Goal: Task Accomplishment & Management: Use online tool/utility

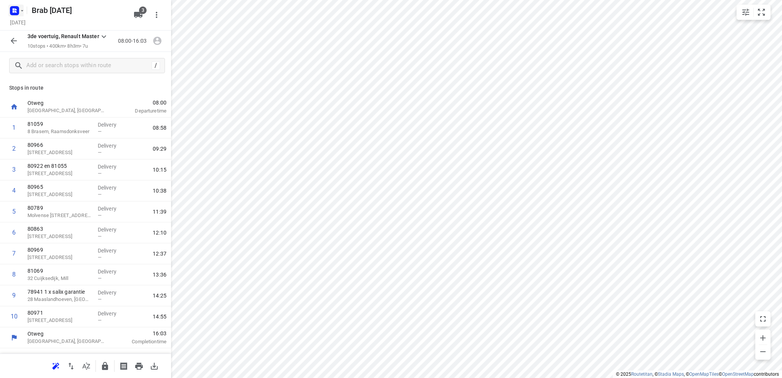
click at [14, 11] on icon "button" at bounding box center [14, 12] width 2 height 2
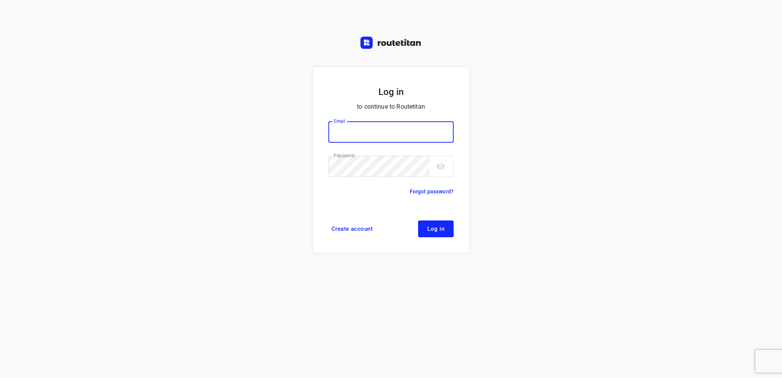
type input "info@tasboomkwekerij.nl"
click at [434, 230] on span "Log in" at bounding box center [435, 229] width 17 height 6
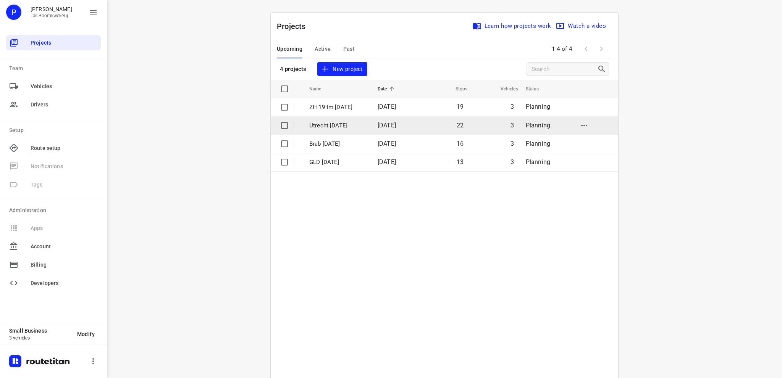
click at [327, 124] on p "Utrecht [DATE]" at bounding box center [337, 125] width 57 height 9
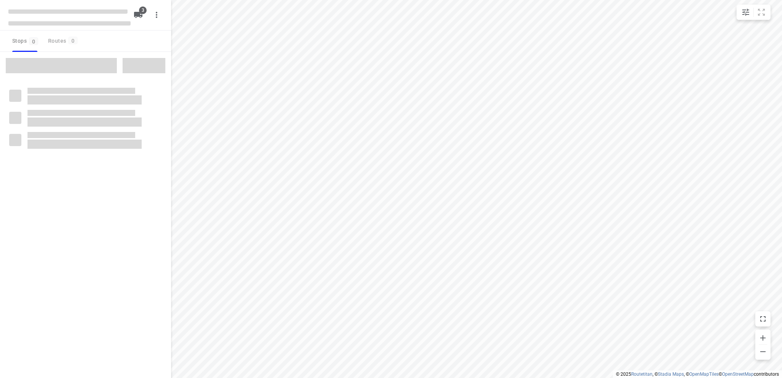
type input "distance"
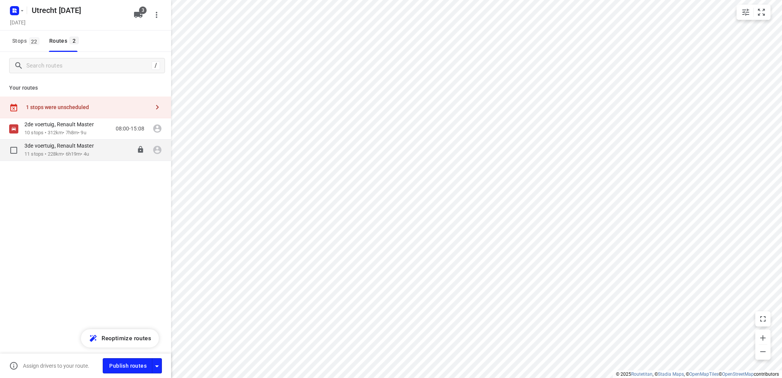
click at [67, 153] on p "11 stops • 228km • 6h19m • 4u" at bounding box center [62, 154] width 77 height 7
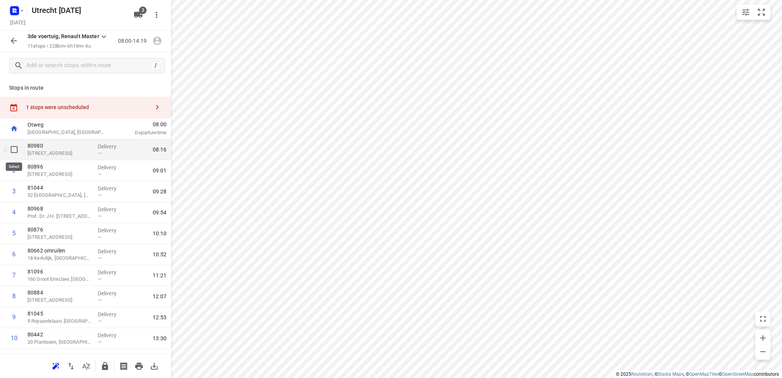
click at [12, 149] on input "checkbox" at bounding box center [13, 149] width 15 height 15
checkbox input "true"
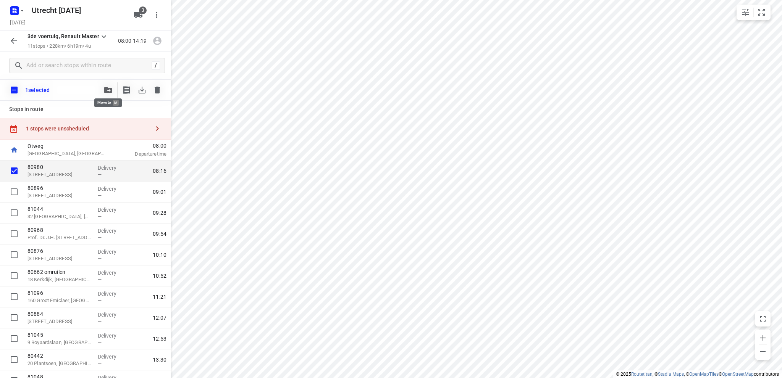
click at [109, 91] on icon "button" at bounding box center [108, 90] width 8 height 6
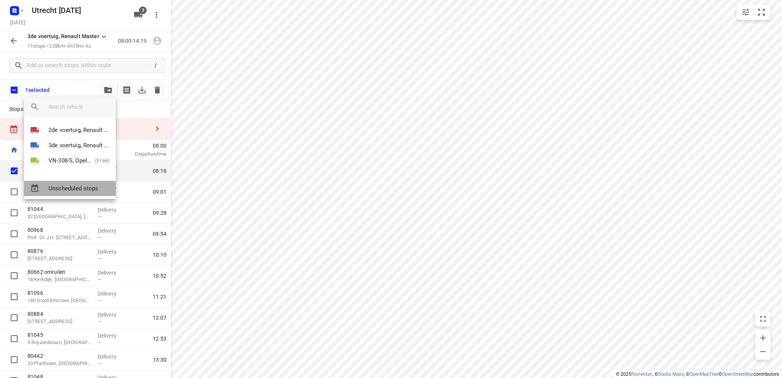
click at [76, 186] on span "Unscheduled stops" at bounding box center [79, 188] width 61 height 9
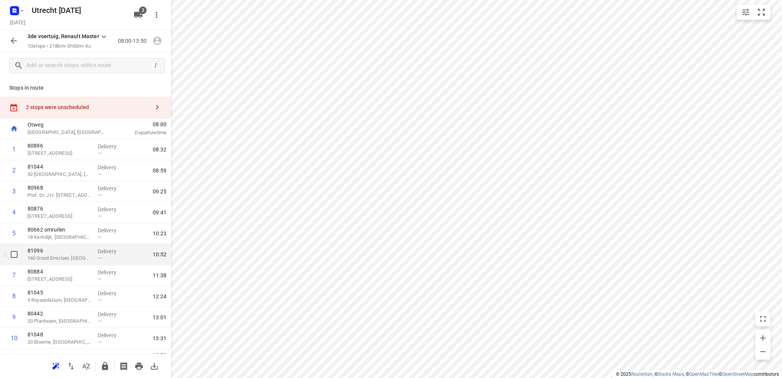
scroll to position [16, 0]
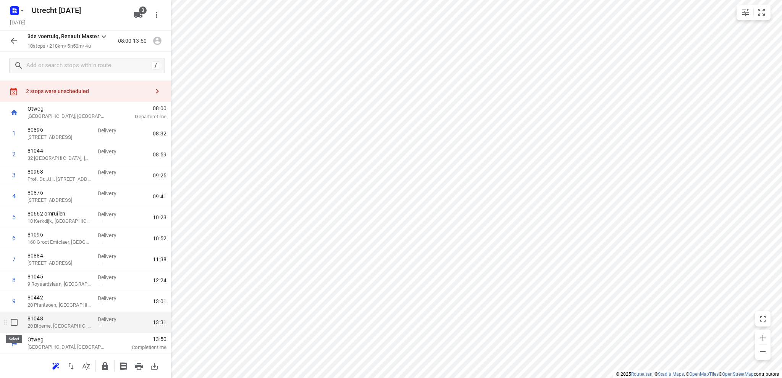
click at [12, 320] on input "checkbox" at bounding box center [13, 322] width 15 height 15
checkbox input "true"
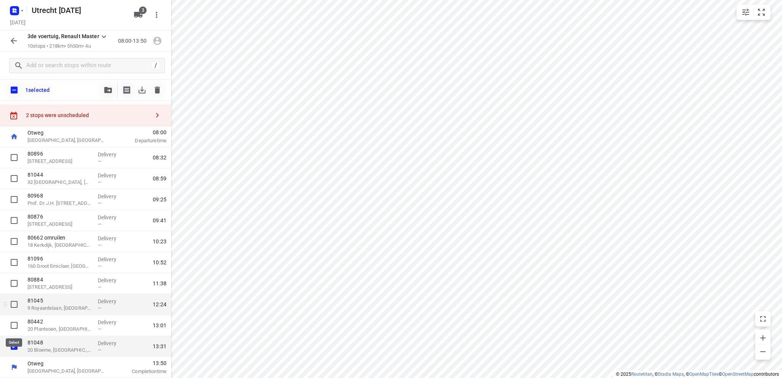
scroll to position [13, 0]
click at [107, 88] on icon "button" at bounding box center [108, 90] width 8 height 6
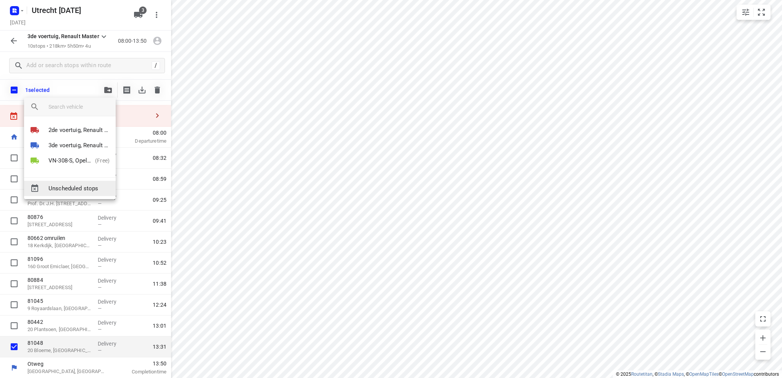
click at [75, 186] on span "Unscheduled stops" at bounding box center [79, 188] width 61 height 9
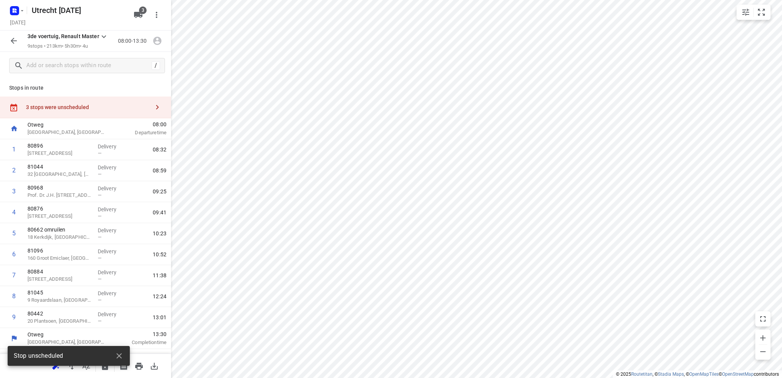
scroll to position [0, 0]
